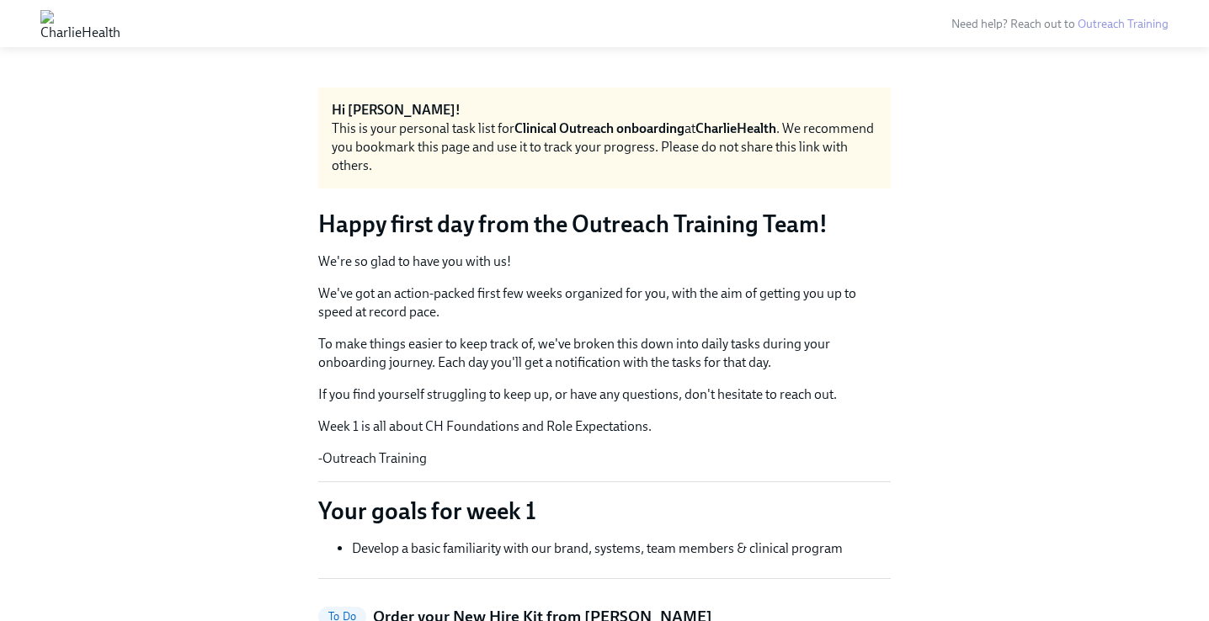
scroll to position [616, 0]
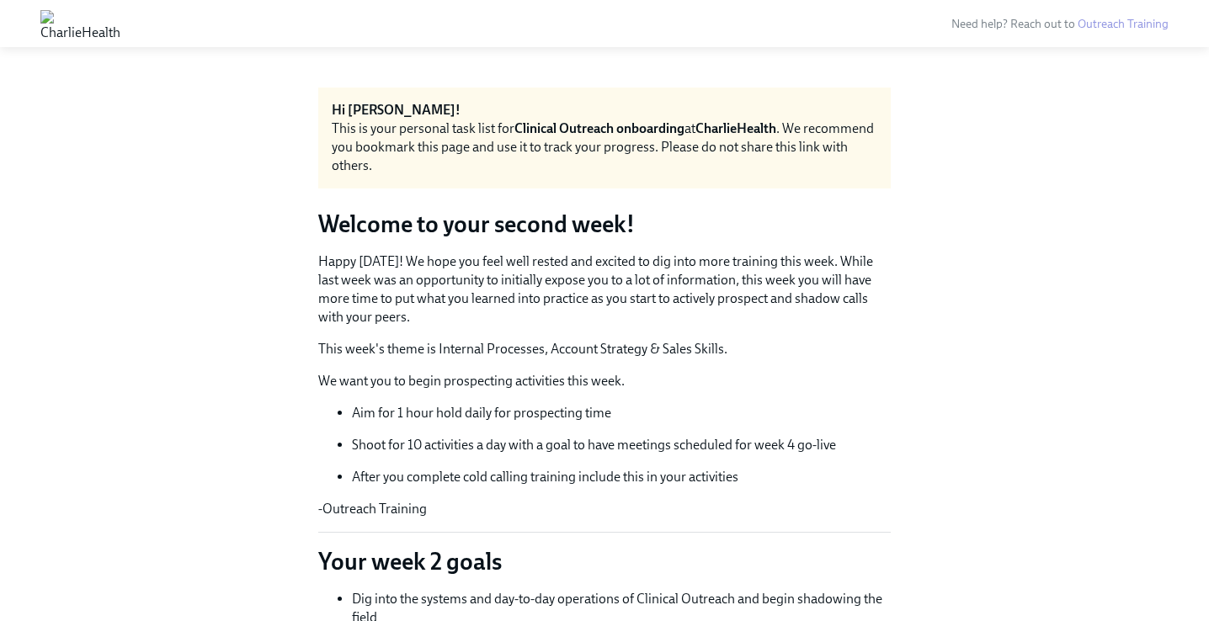
scroll to position [54, 0]
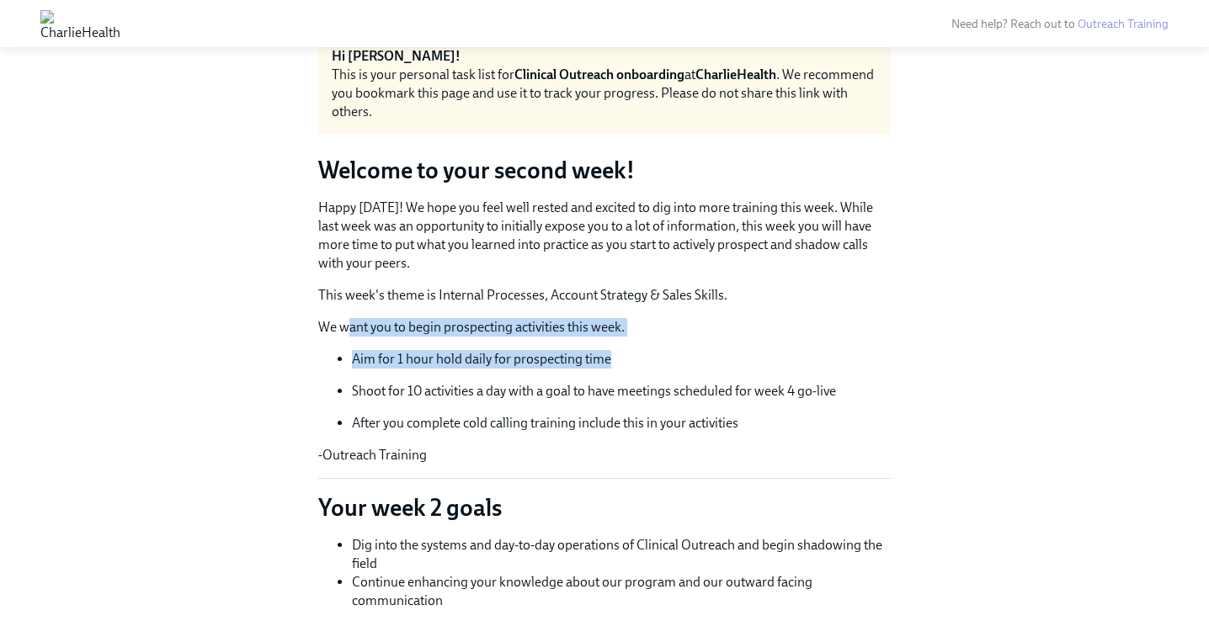
drag, startPoint x: 347, startPoint y: 327, endPoint x: 629, endPoint y: 365, distance: 284.5
click at [629, 365] on div "Happy [DATE]! We hope you feel well rested and excited to dig into more trainin…" at bounding box center [604, 332] width 572 height 266
click at [629, 365] on p "Aim for 1 hour hold daily for prospecting time" at bounding box center [621, 359] width 539 height 19
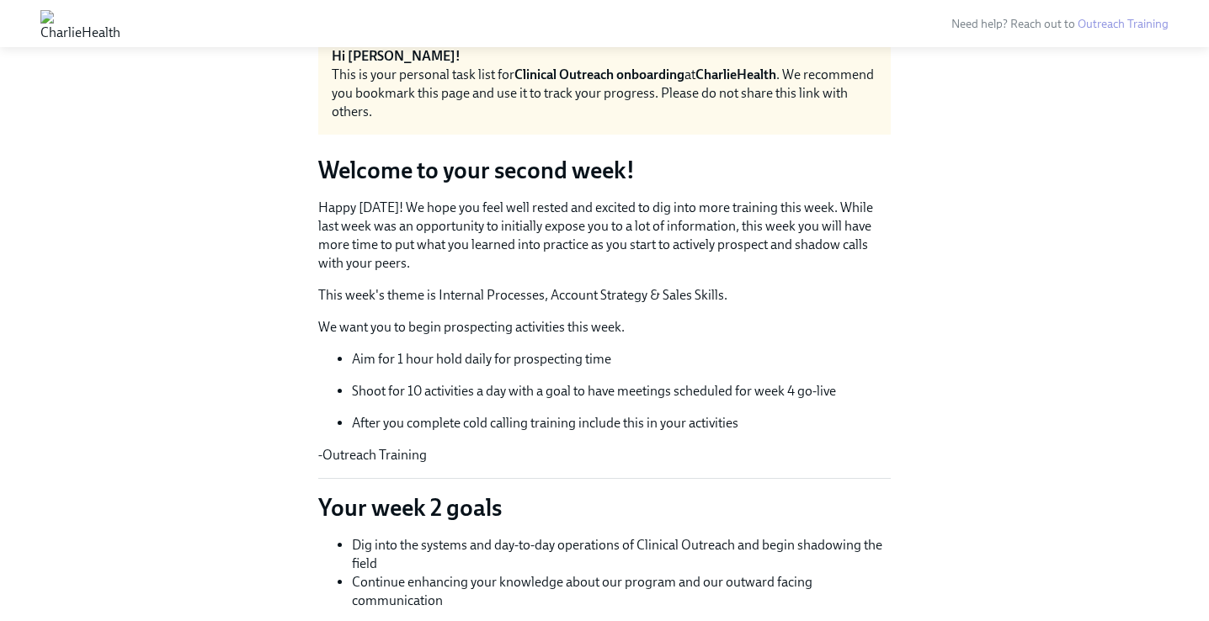
scroll to position [155, 0]
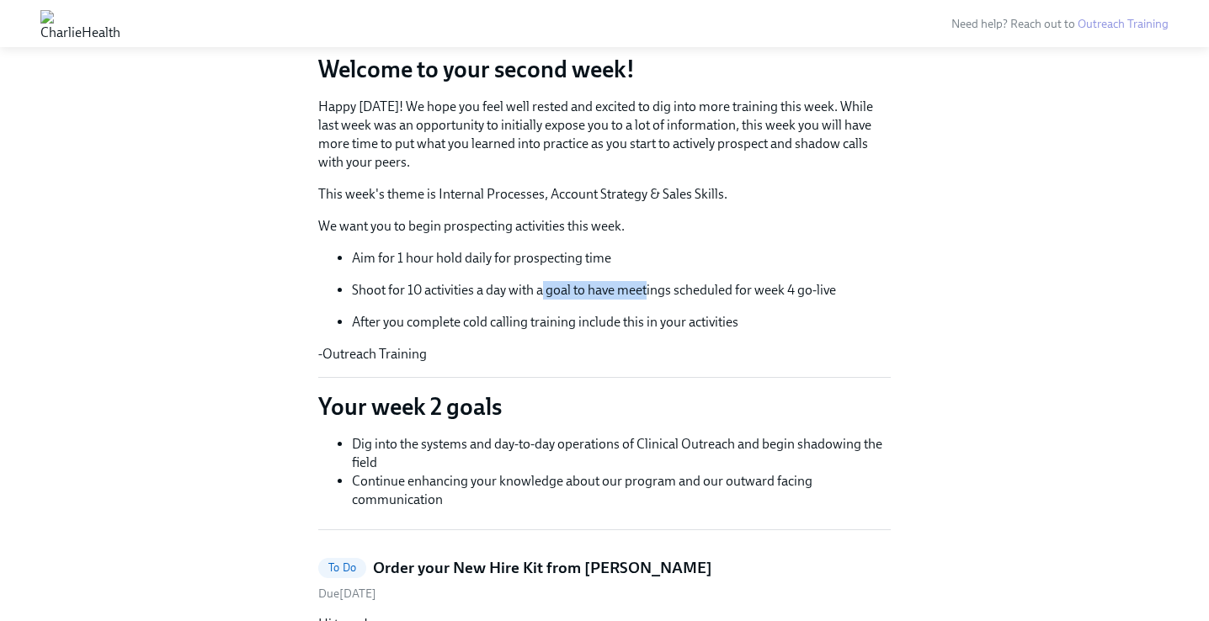
drag, startPoint x: 543, startPoint y: 290, endPoint x: 647, endPoint y: 286, distance: 104.5
click at [647, 286] on p "Shoot for 10 activities a day with a goal to have meetings scheduled for week 4…" at bounding box center [621, 290] width 539 height 19
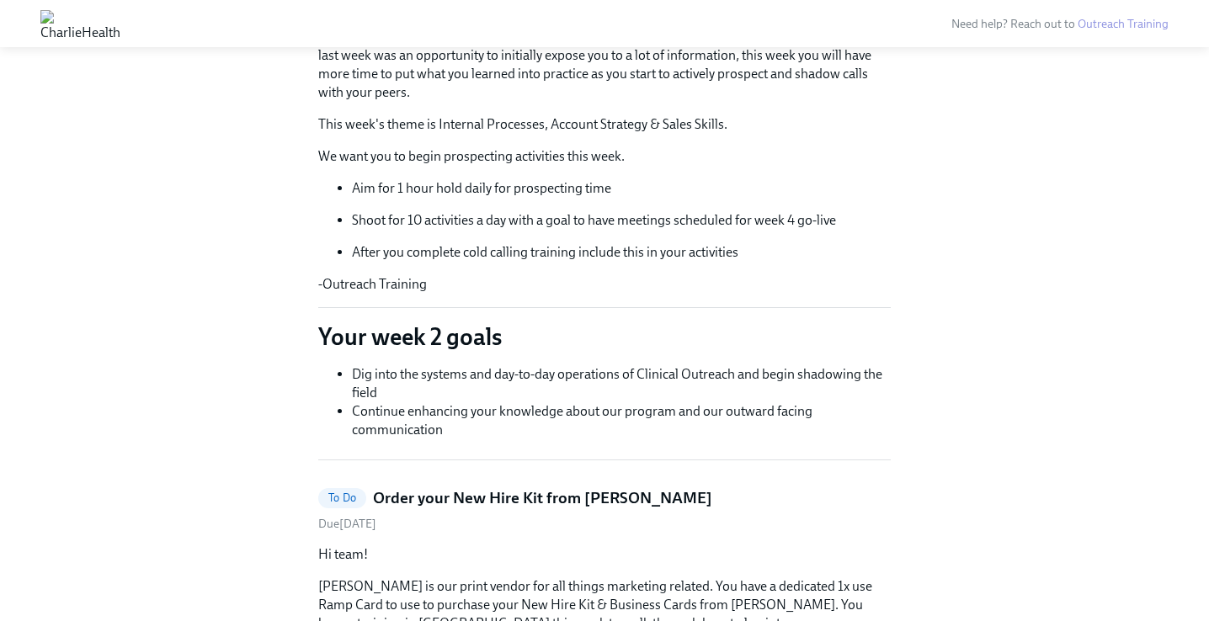
scroll to position [232, 0]
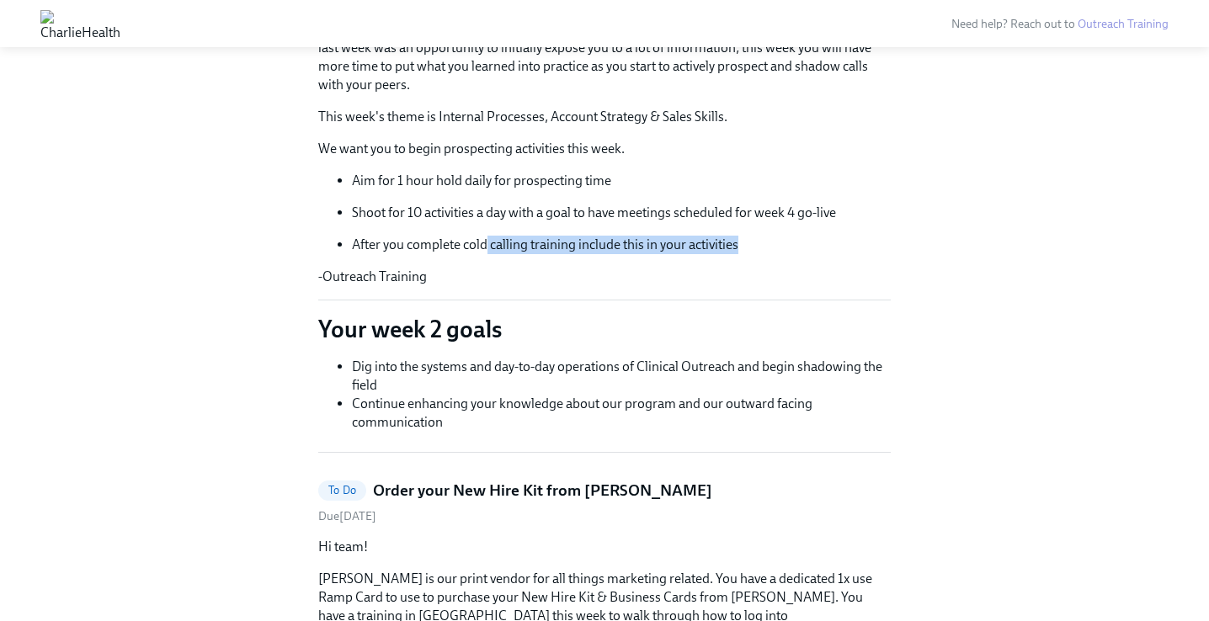
drag, startPoint x: 485, startPoint y: 239, endPoint x: 747, endPoint y: 253, distance: 262.2
click at [747, 253] on p "After you complete cold calling training include this in your activities" at bounding box center [621, 245] width 539 height 19
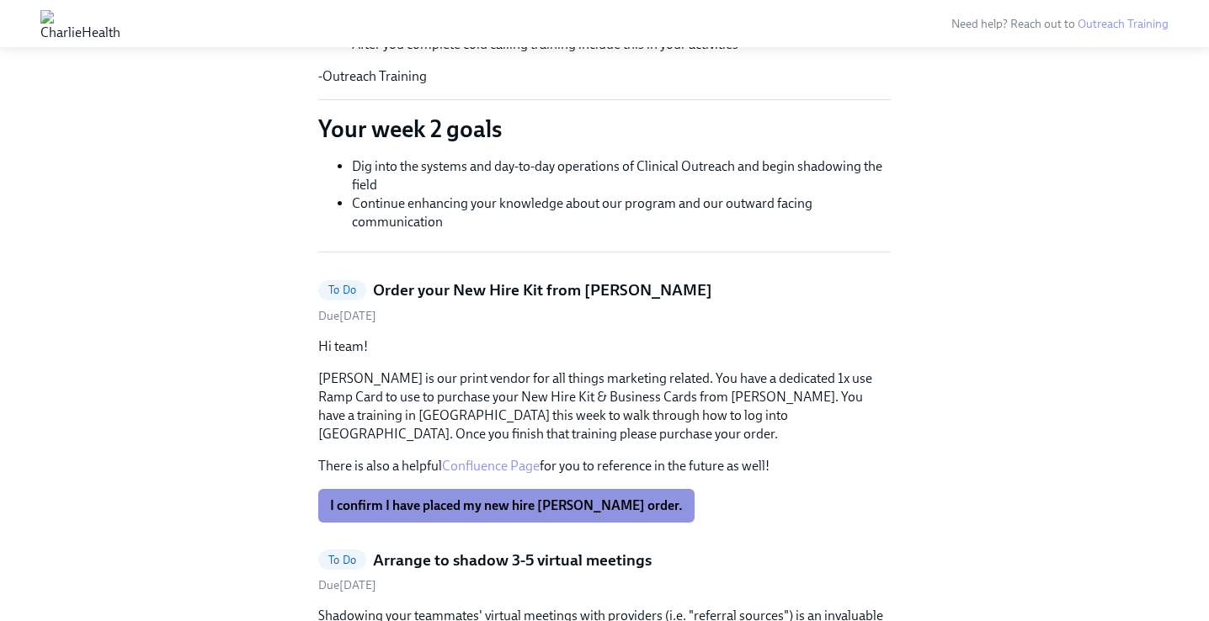
scroll to position [466, 0]
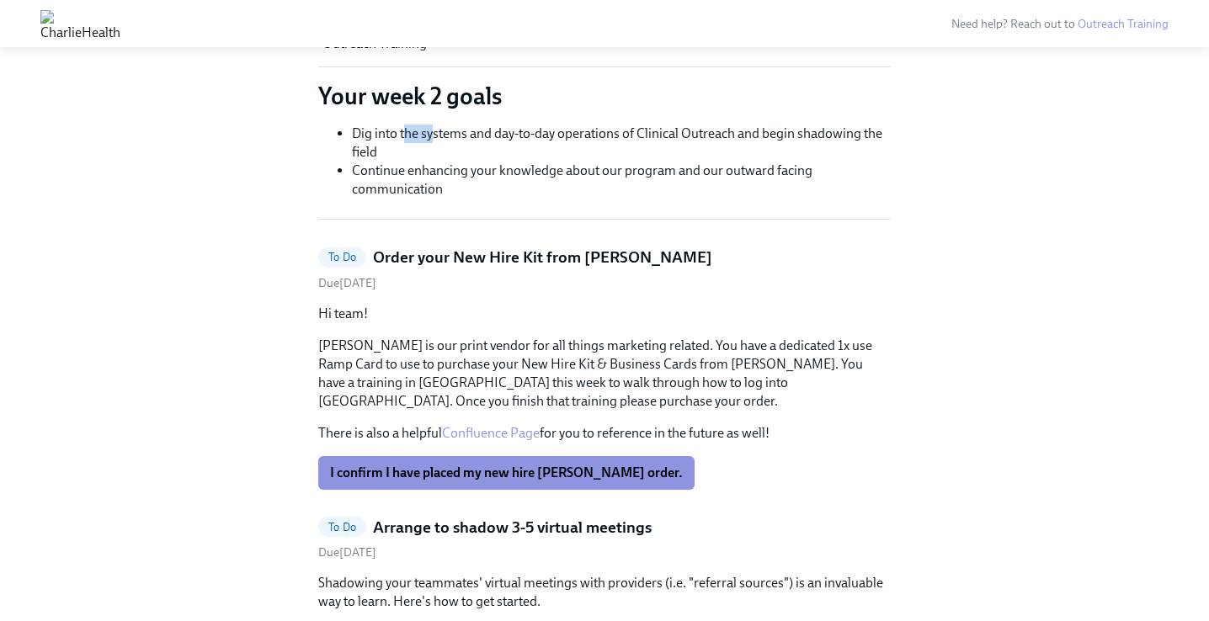
drag, startPoint x: 405, startPoint y: 130, endPoint x: 434, endPoint y: 138, distance: 29.6
click at [433, 138] on li "Dig into the systems and day-to-day operations of Clinical Outreach and begin s…" at bounding box center [621, 143] width 539 height 37
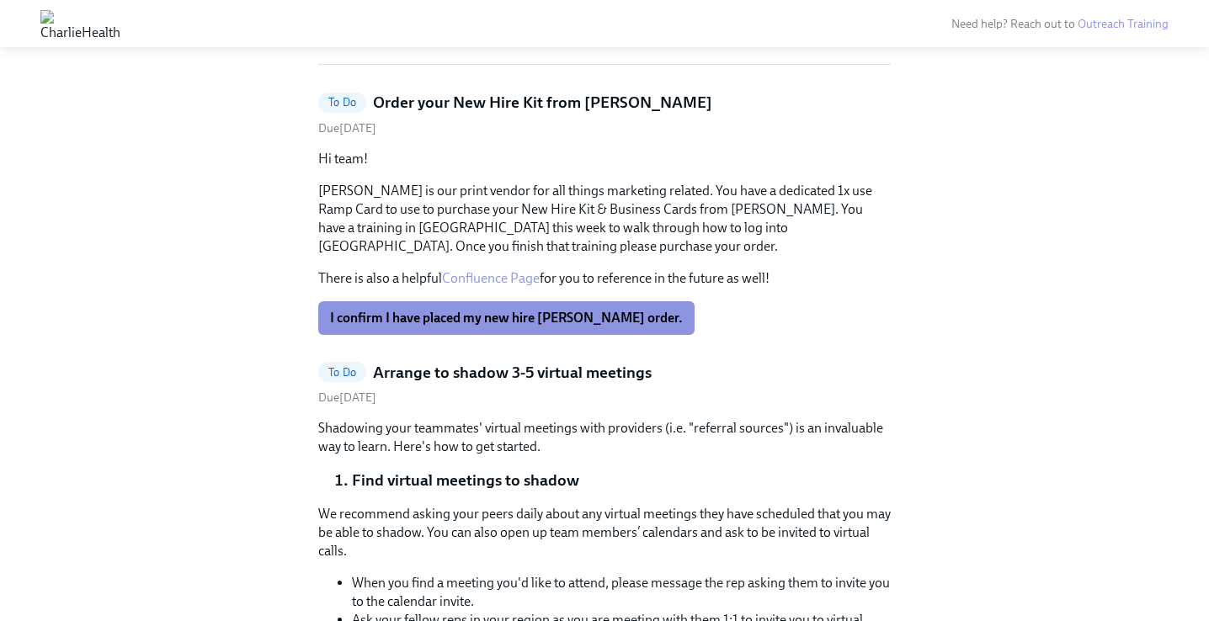
scroll to position [620, 0]
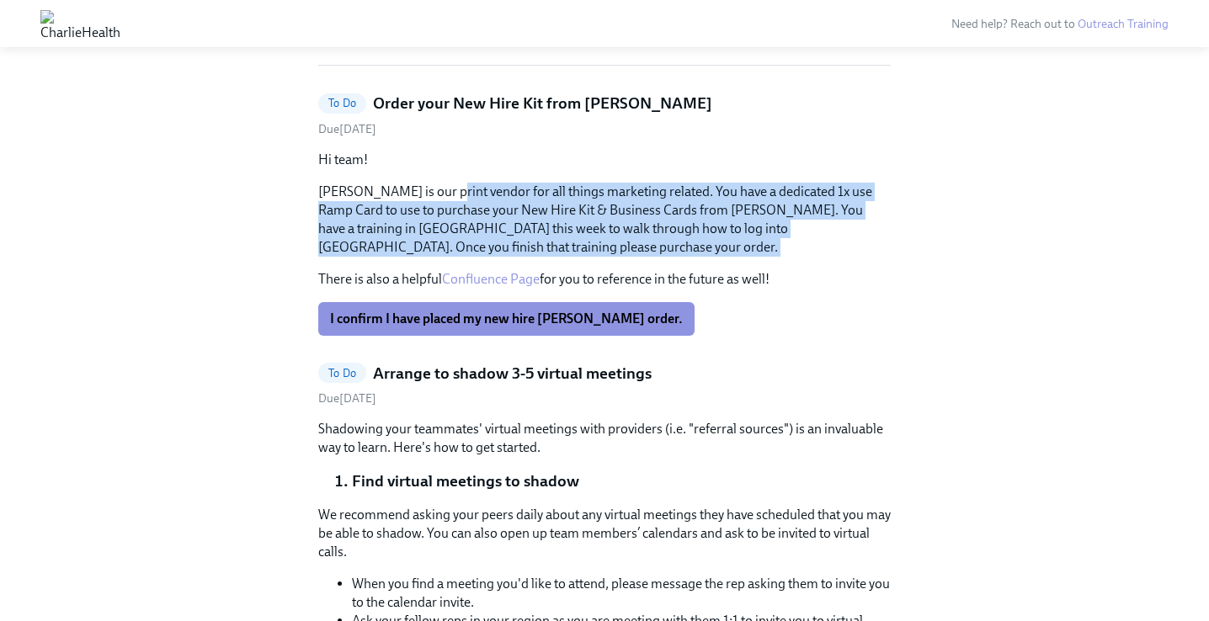
drag, startPoint x: 433, startPoint y: 189, endPoint x: 463, endPoint y: 261, distance: 77.7
click at [463, 261] on div "Hi team! [PERSON_NAME] is our print vendor for all things marketing related. Yo…" at bounding box center [604, 220] width 572 height 138
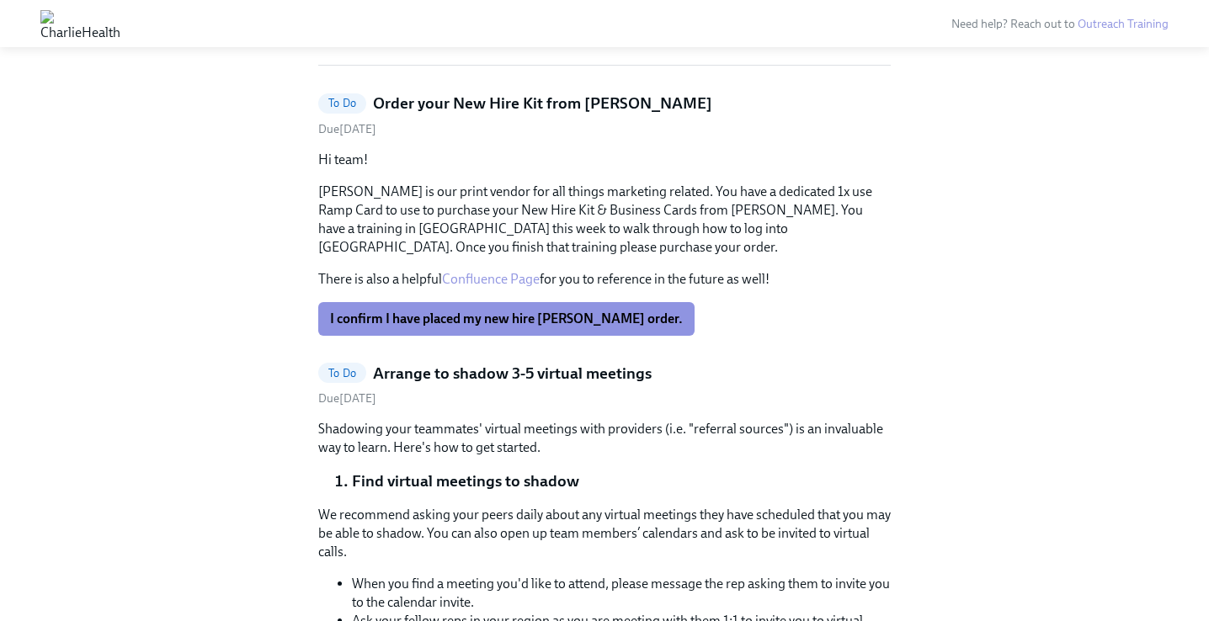
click at [468, 226] on p "[PERSON_NAME] is our print vendor for all things marketing related. You have a …" at bounding box center [604, 220] width 572 height 74
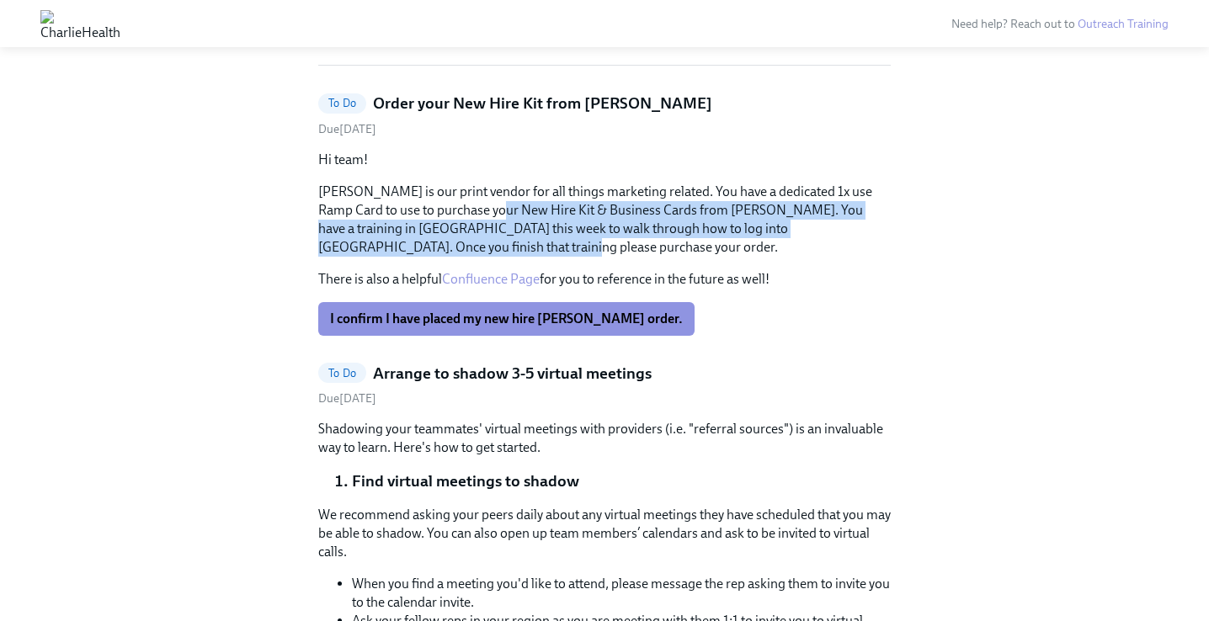
drag, startPoint x: 461, startPoint y: 218, endPoint x: 463, endPoint y: 246, distance: 27.8
click at [463, 246] on p "[PERSON_NAME] is our print vendor for all things marketing related. You have a …" at bounding box center [604, 220] width 572 height 74
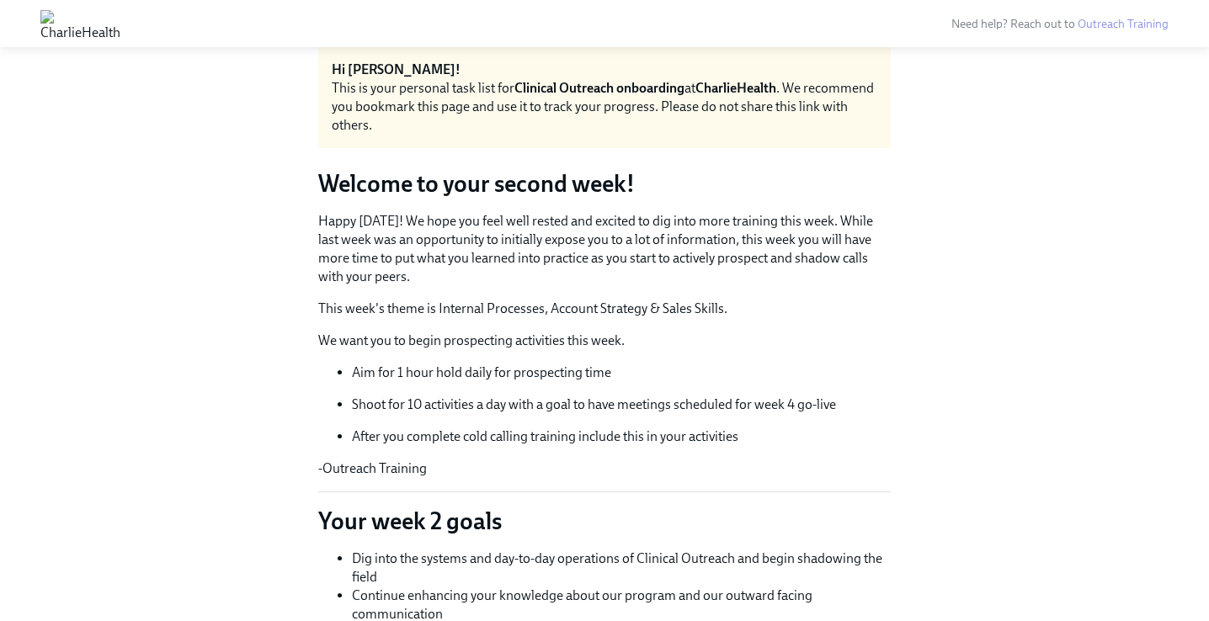
scroll to position [0, 0]
